Goal: Task Accomplishment & Management: Complete application form

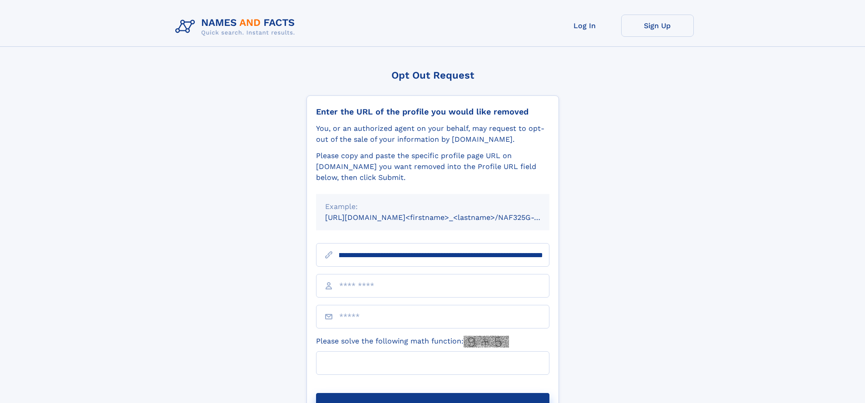
scroll to position [0, 97]
type input "**********"
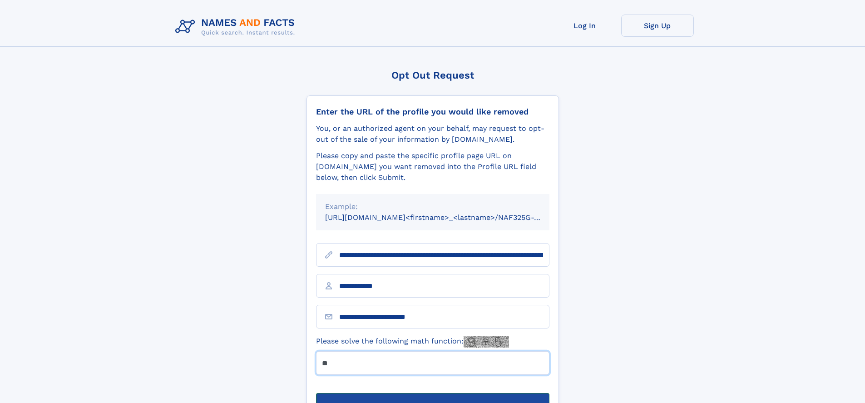
type input "**"
click at [432, 393] on button "Submit Opt Out Request" at bounding box center [432, 407] width 233 height 29
